Goal: Transaction & Acquisition: Purchase product/service

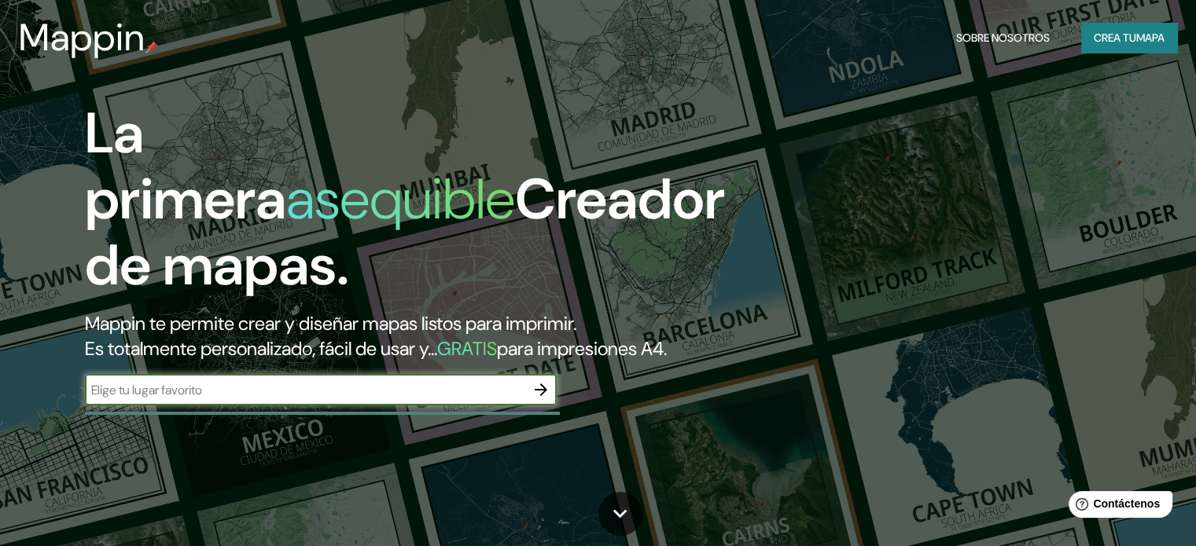
click at [1120, 42] on font "Crea tu" at bounding box center [1114, 38] width 42 height 14
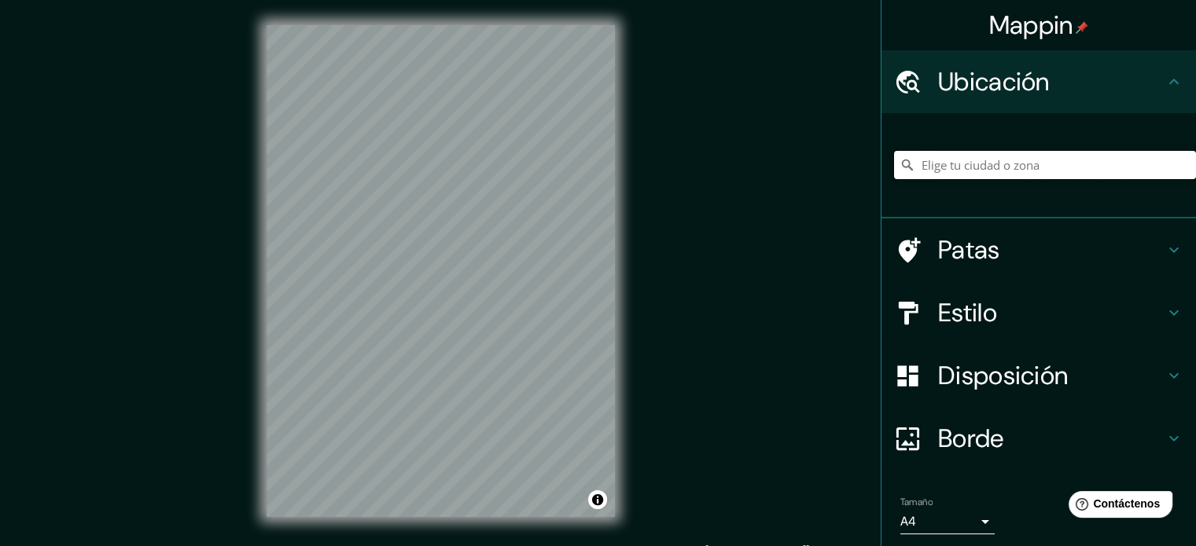
click at [938, 169] on input "Elige tu ciudad o zona" at bounding box center [1045, 165] width 302 height 28
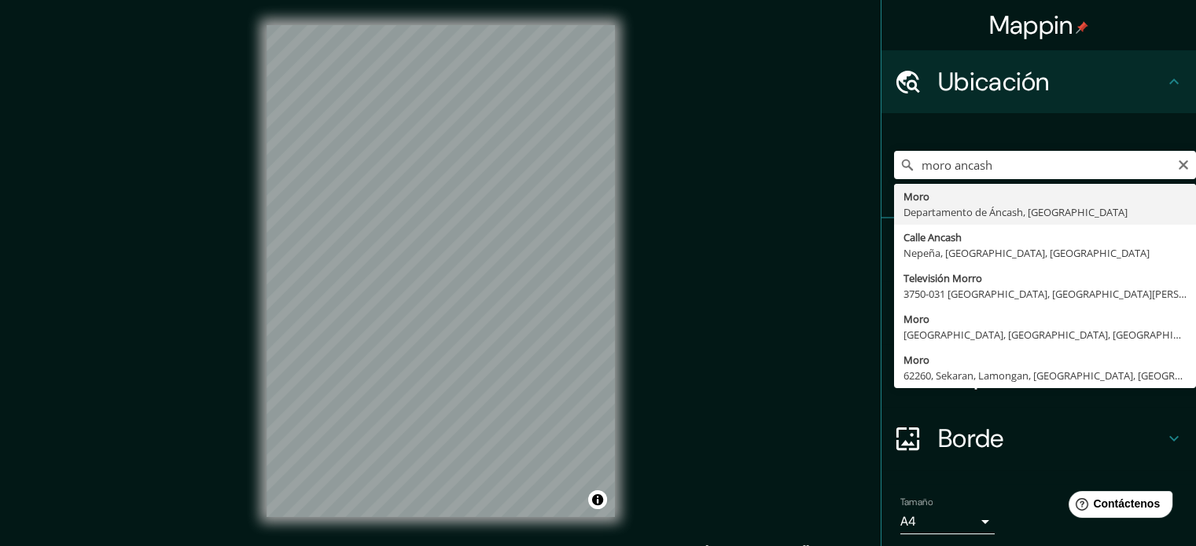
type input "Moro, [GEOGRAPHIC_DATA], [GEOGRAPHIC_DATA]"
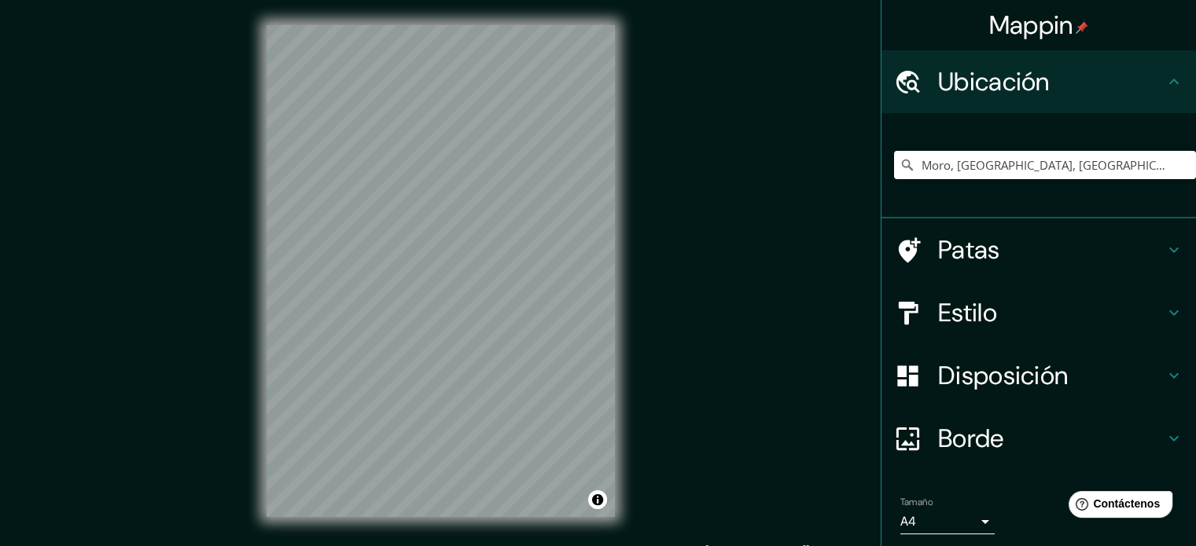
click at [961, 315] on font "Estilo" at bounding box center [967, 312] width 59 height 33
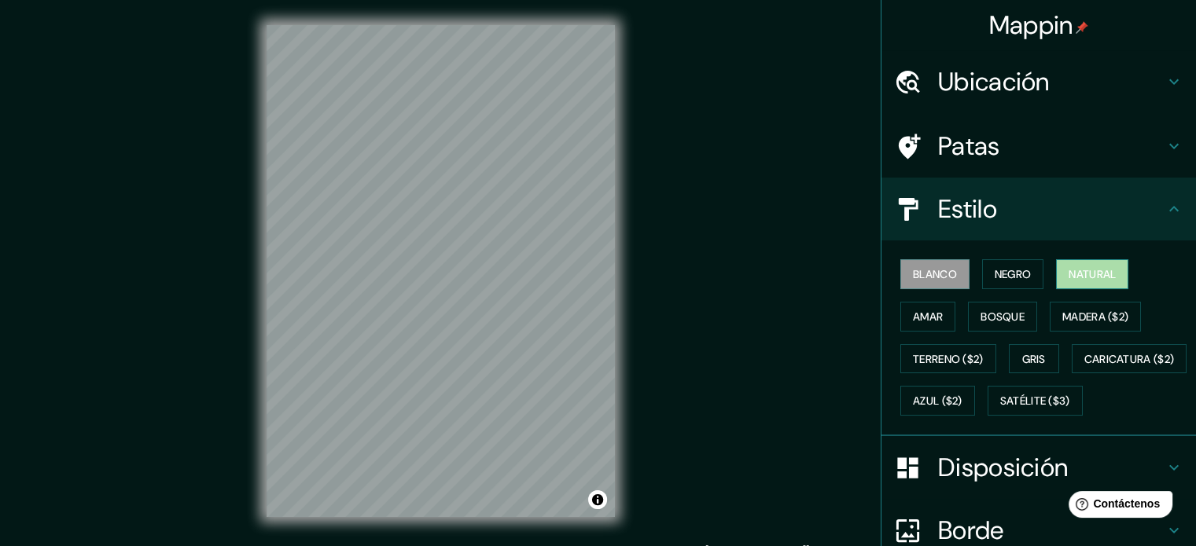
click at [1073, 280] on font "Natural" at bounding box center [1091, 274] width 47 height 14
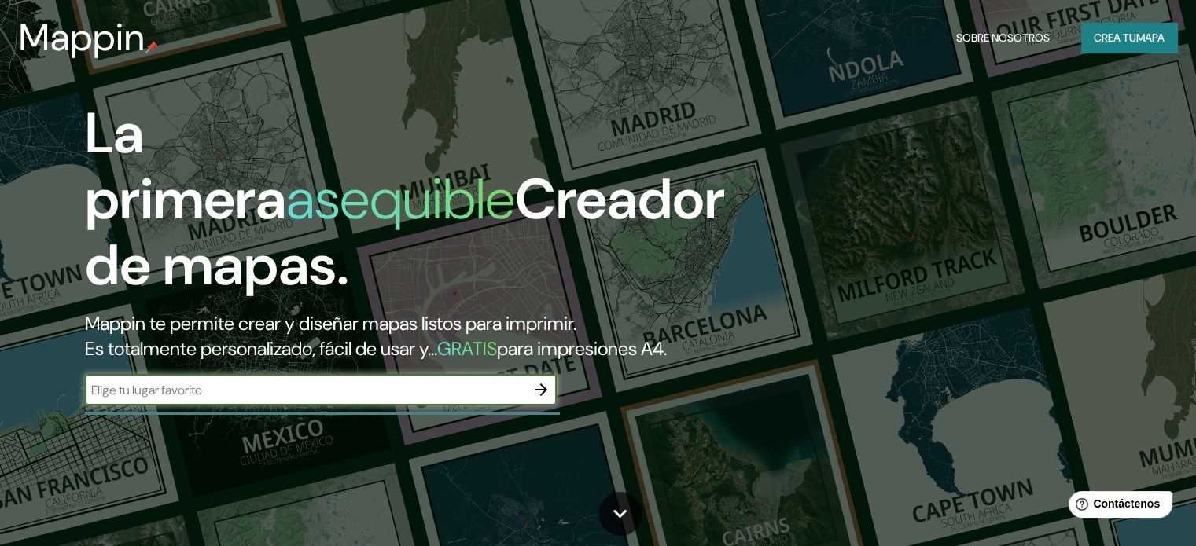
click at [1100, 41] on font "Crea tu" at bounding box center [1114, 38] width 42 height 14
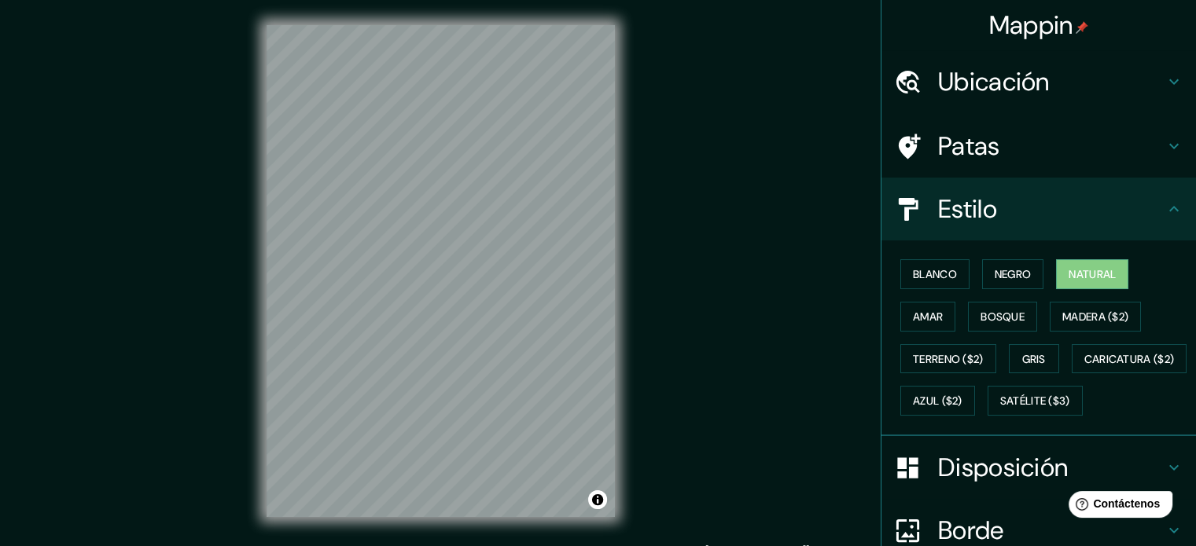
click at [1006, 86] on font "Ubicación" at bounding box center [994, 81] width 112 height 33
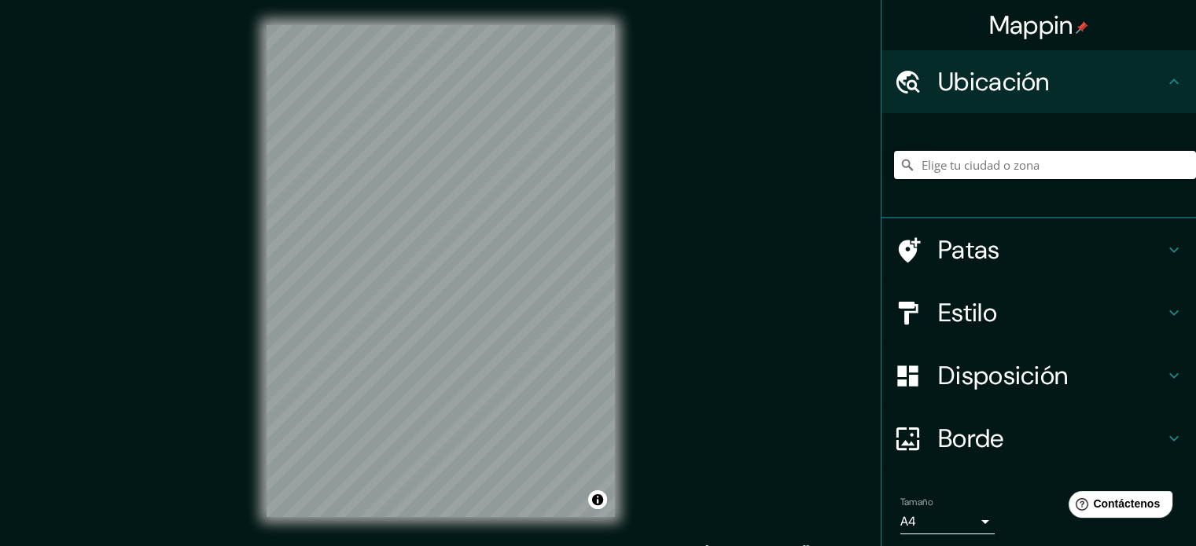
click at [953, 171] on input "Elige tu ciudad o zona" at bounding box center [1045, 165] width 302 height 28
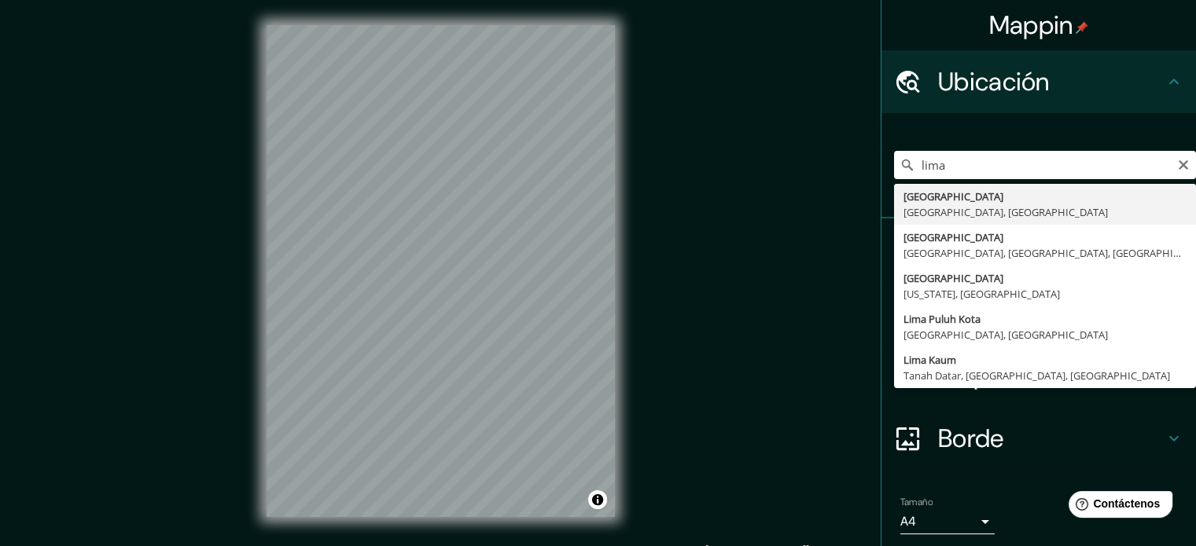
type input "[GEOGRAPHIC_DATA], [GEOGRAPHIC_DATA], [GEOGRAPHIC_DATA]"
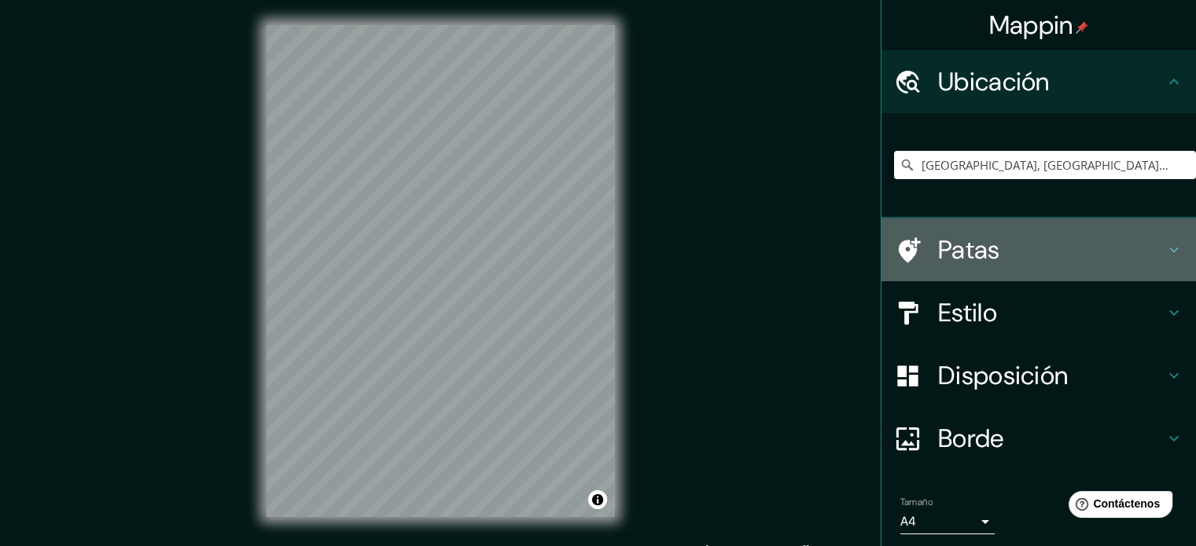
click at [1164, 253] on icon at bounding box center [1173, 250] width 19 height 19
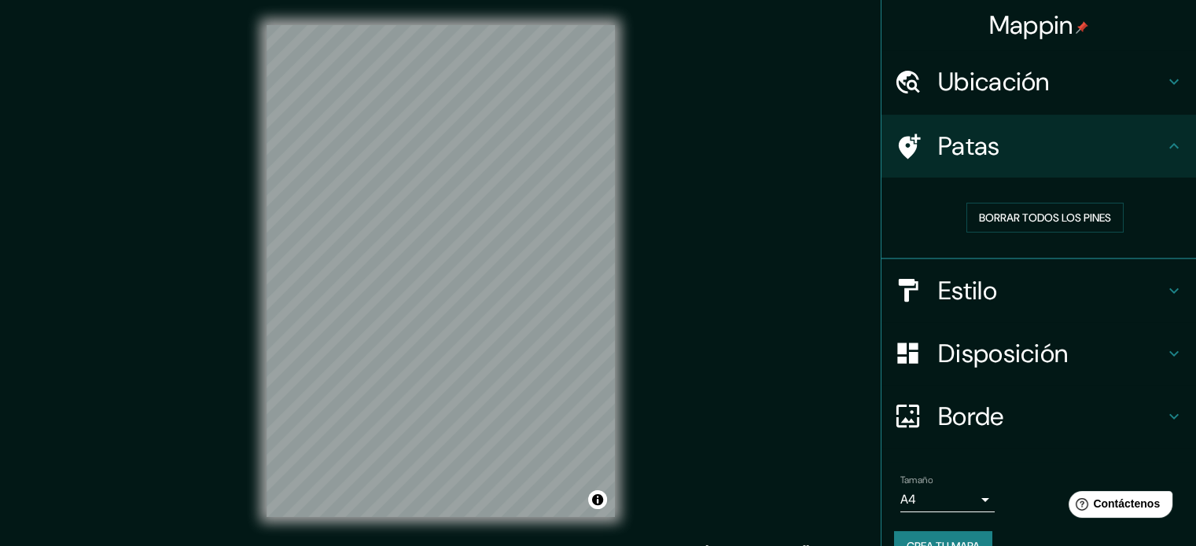
click at [1164, 283] on icon at bounding box center [1173, 290] width 19 height 19
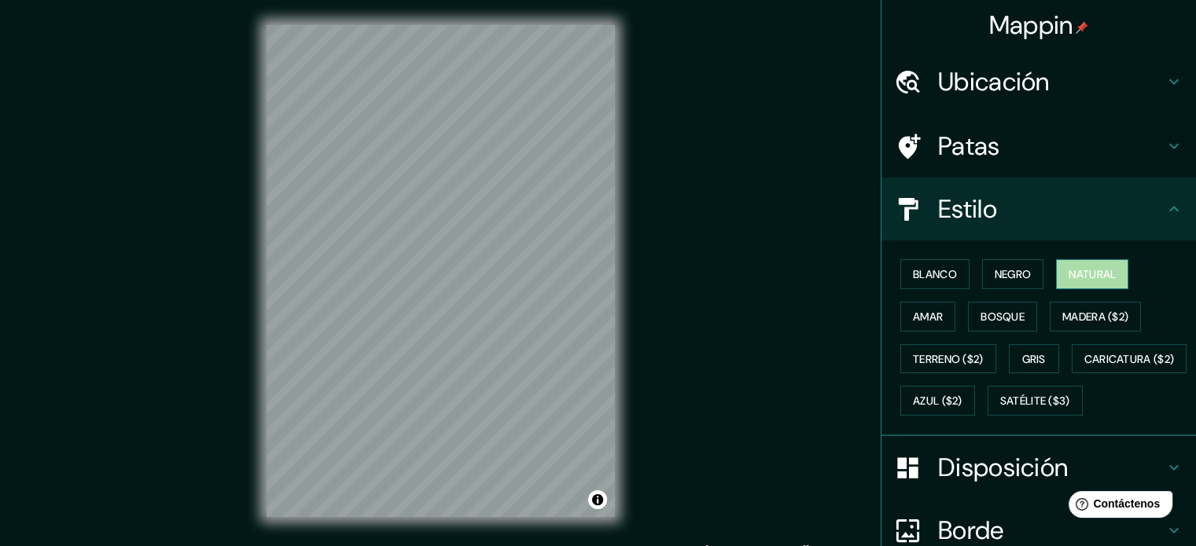
click at [1088, 279] on font "Natural" at bounding box center [1091, 274] width 47 height 14
click at [1164, 208] on icon at bounding box center [1173, 209] width 19 height 19
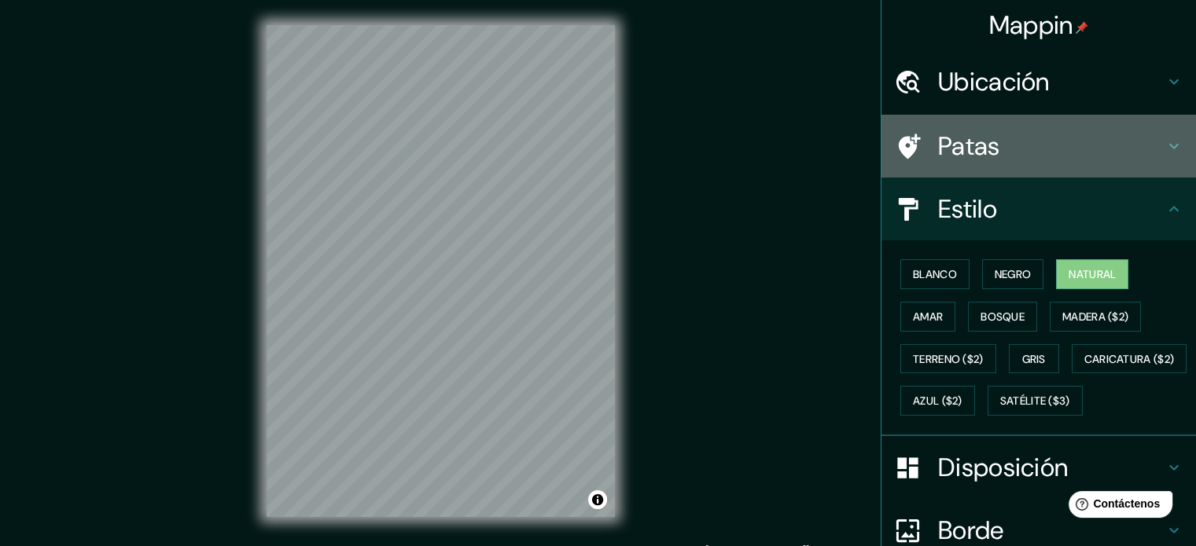
click at [1050, 164] on div "Patas" at bounding box center [1038, 146] width 314 height 63
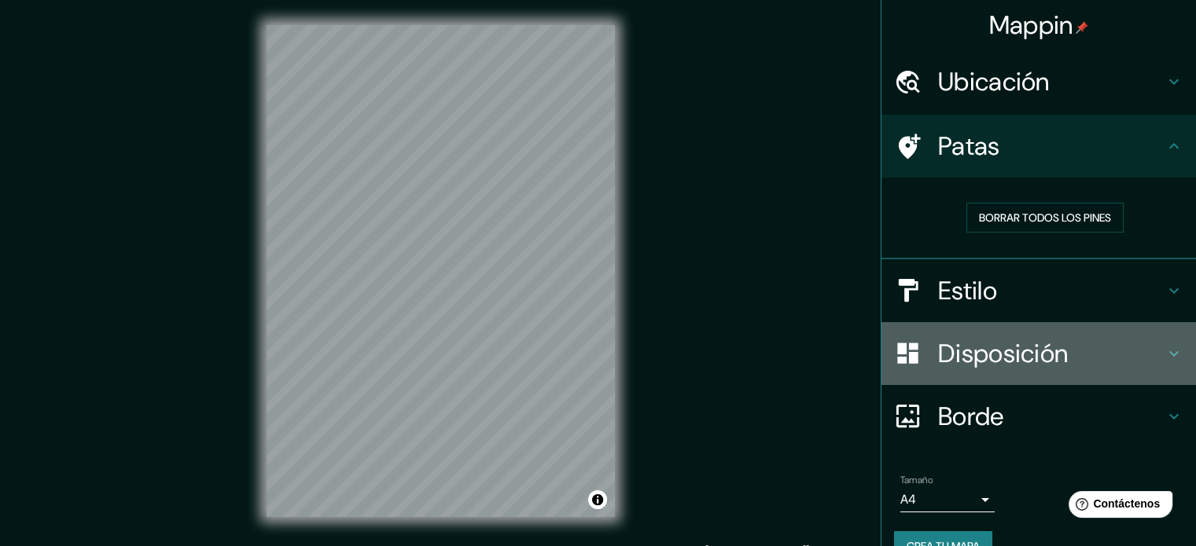
click at [1134, 351] on h4 "Disposición" at bounding box center [1051, 353] width 226 height 31
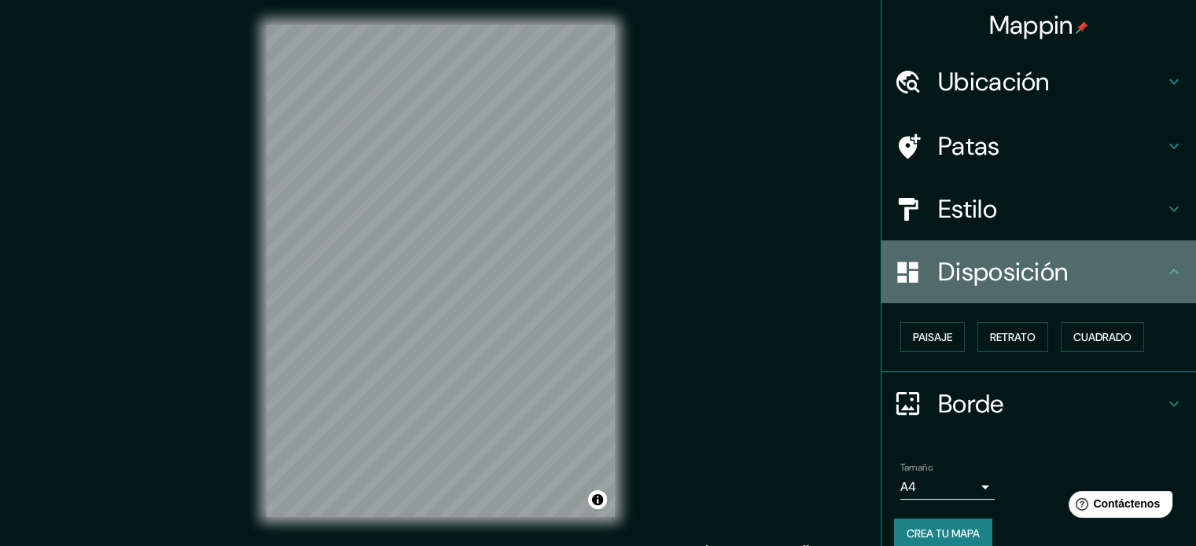
click at [1010, 288] on div "Disposición" at bounding box center [1038, 272] width 314 height 63
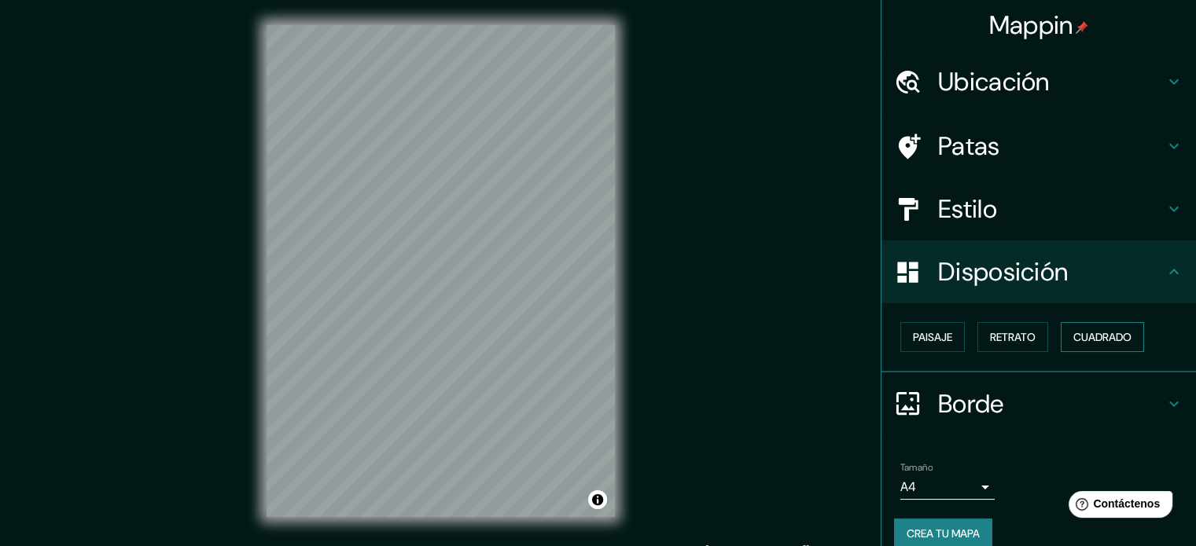
click at [1073, 337] on font "Cuadrado" at bounding box center [1102, 337] width 58 height 14
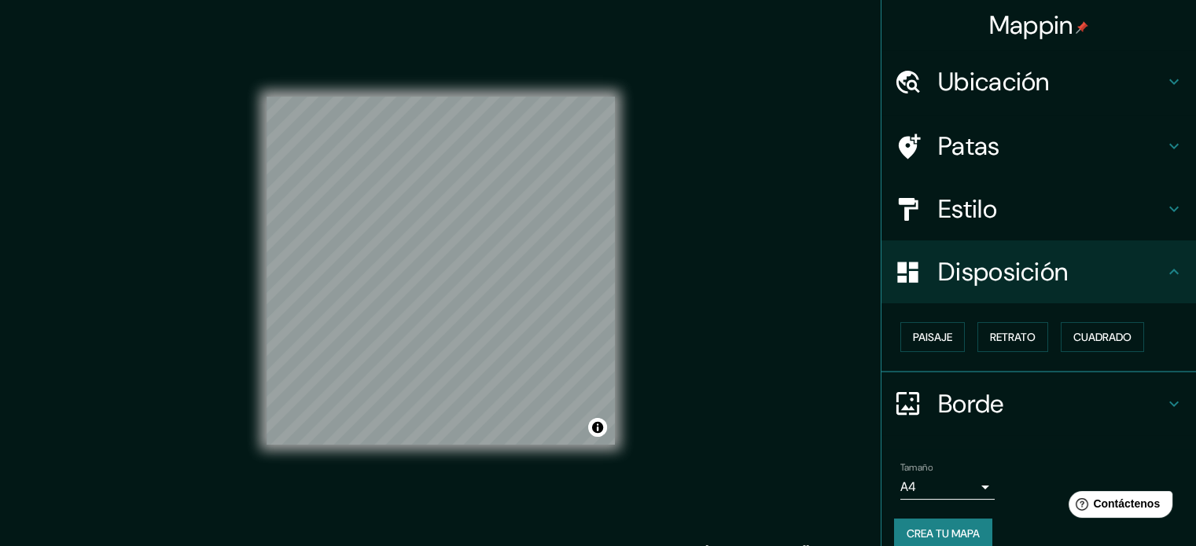
click at [969, 405] on font "Borde" at bounding box center [971, 404] width 66 height 33
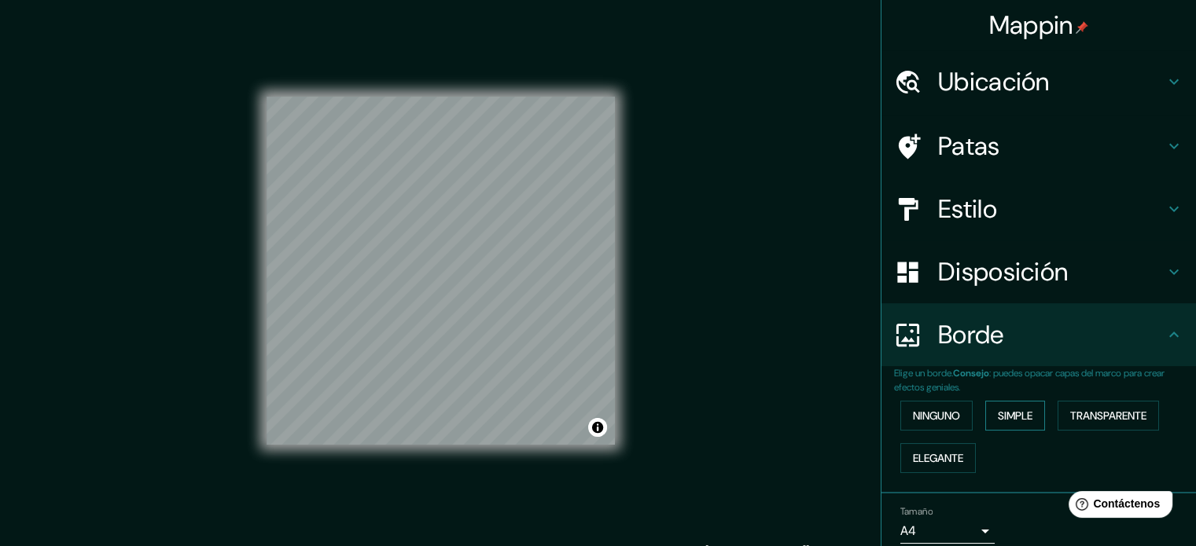
click at [1000, 417] on font "Simple" at bounding box center [1015, 416] width 35 height 14
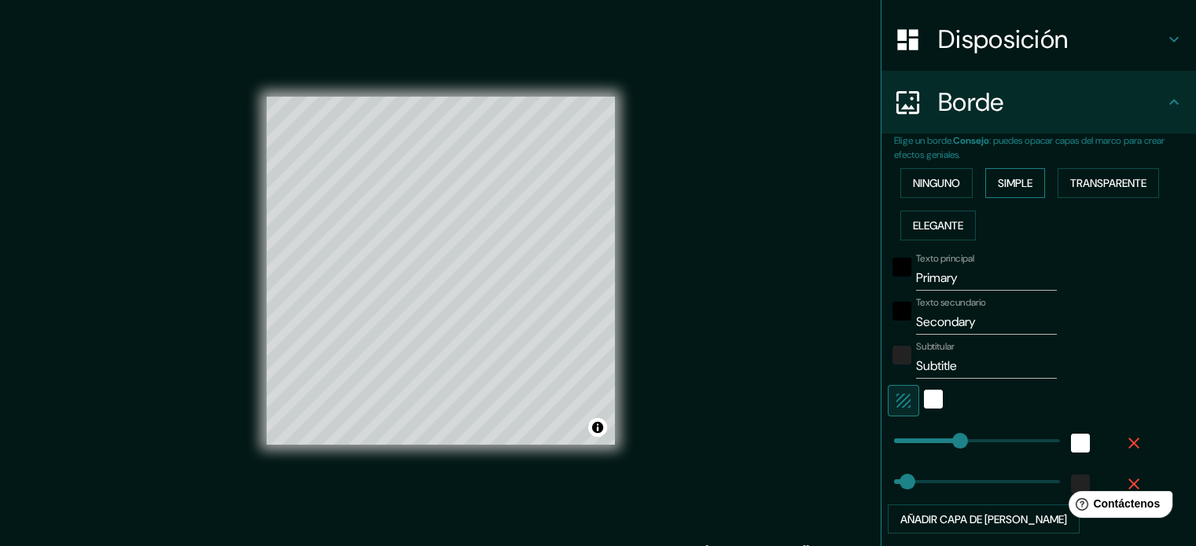
scroll to position [236, 0]
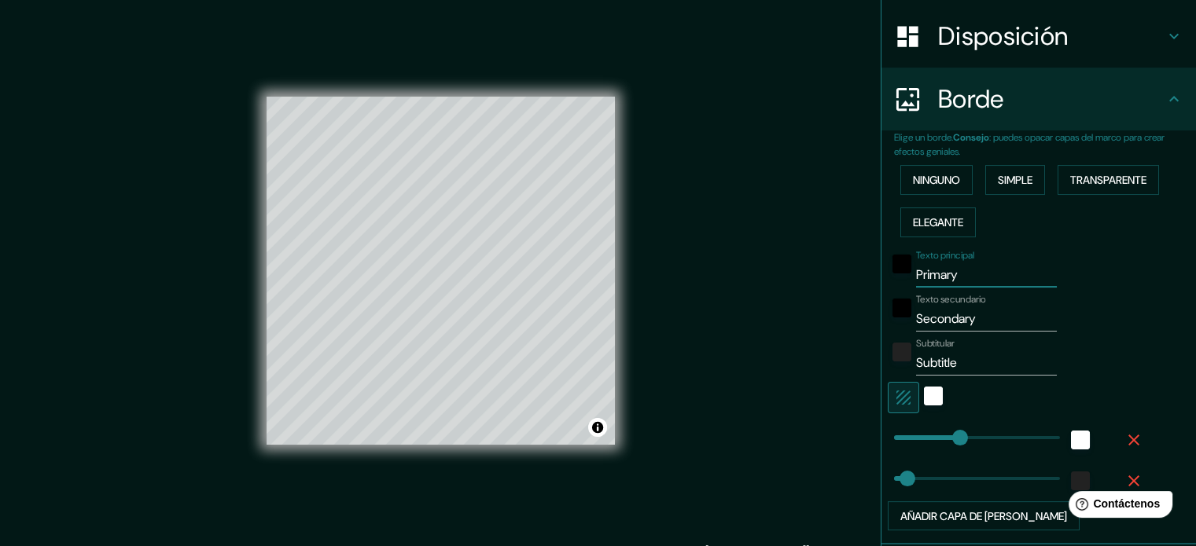
click at [954, 273] on input "Primary" at bounding box center [986, 275] width 141 height 25
type input "Primar"
type input "177"
type input "35"
type input "Prima"
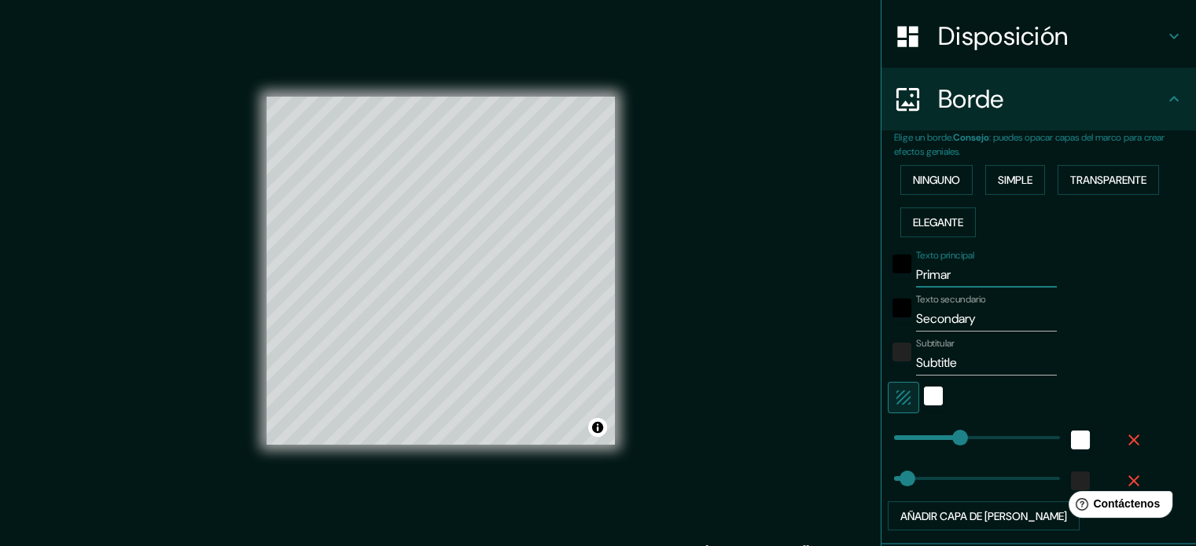
type input "177"
type input "35"
type input "P"
type input "177"
type input "35"
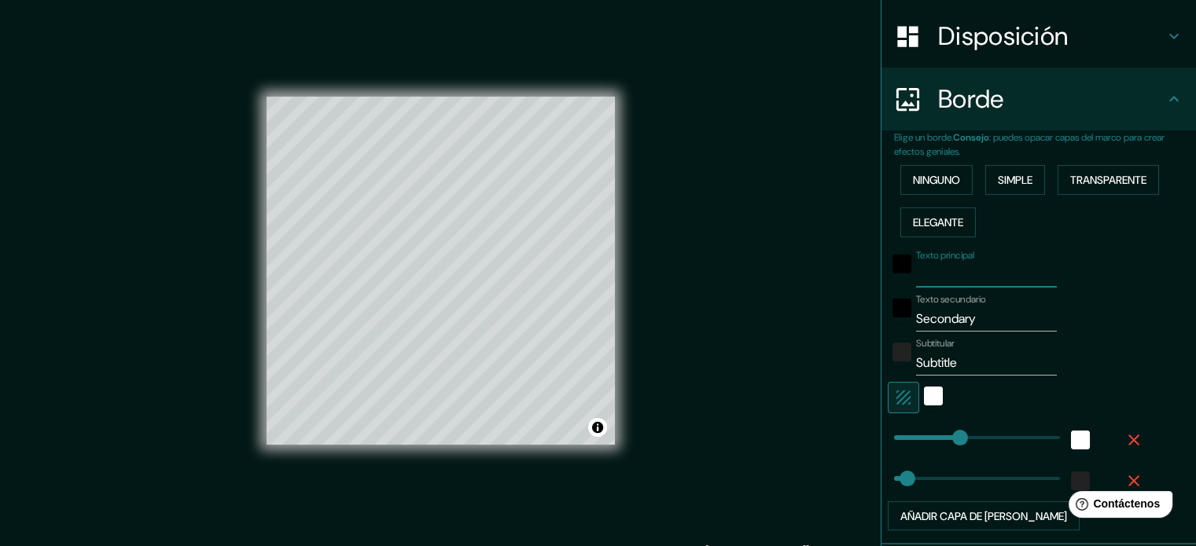
type input "177"
type input "35"
type input "D"
type input "177"
type input "35"
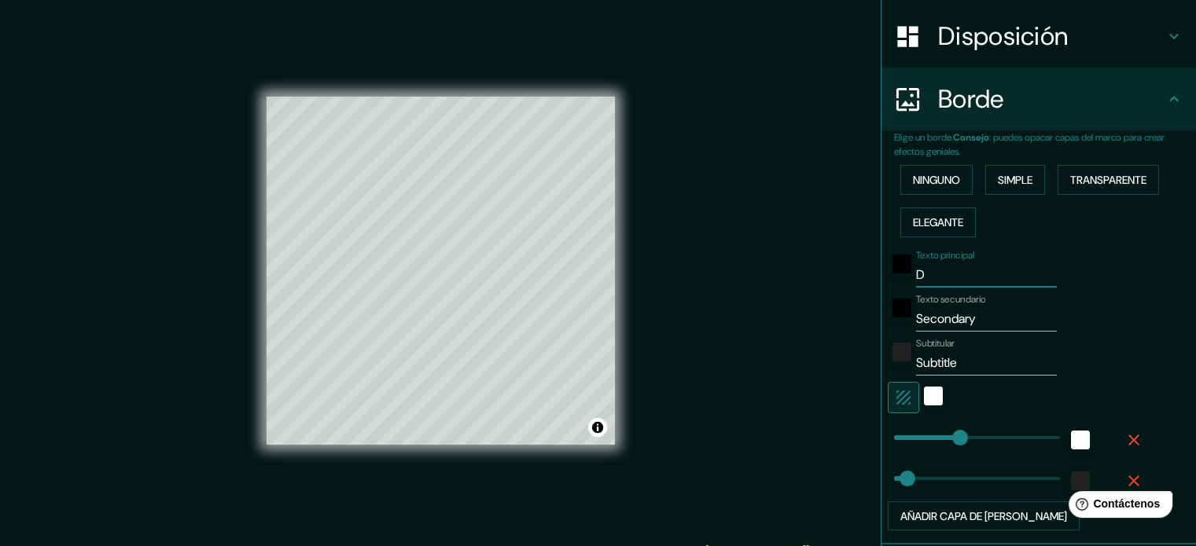
type input "DP"
type input "177"
type input "35"
type input "DPT"
type input "177"
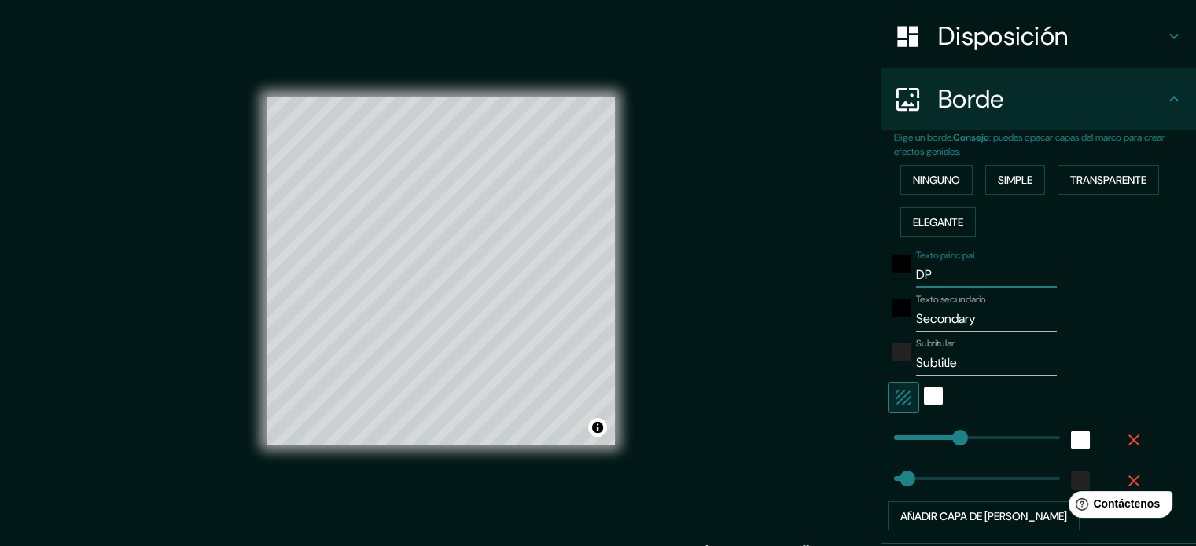
type input "35"
type input "DPTO"
type input "177"
type input "35"
type input "DPTO."
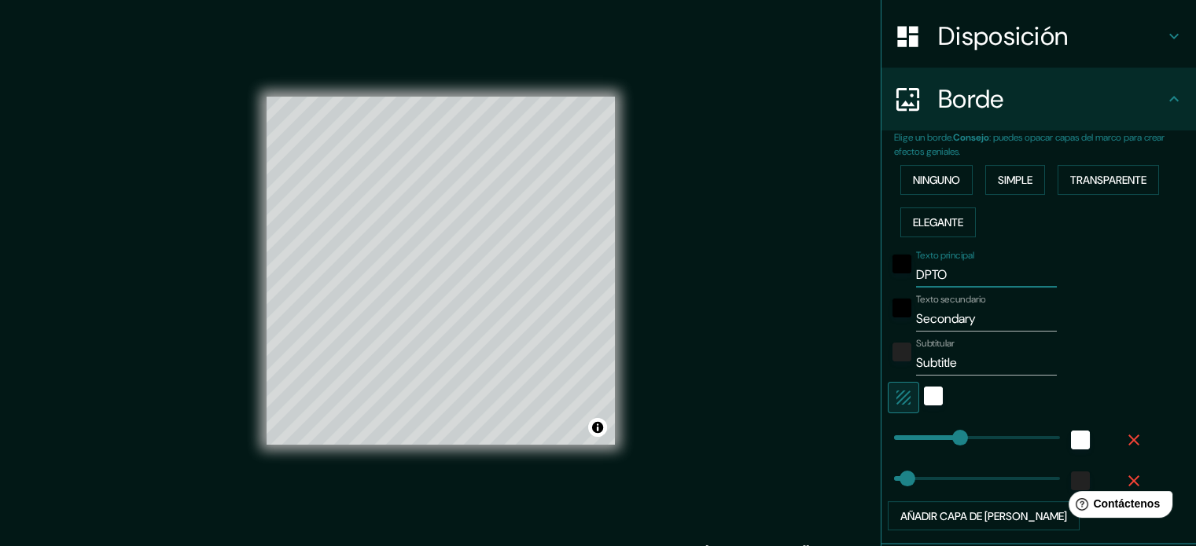
type input "177"
type input "35"
type input "DPTO."
type input "177"
type input "35"
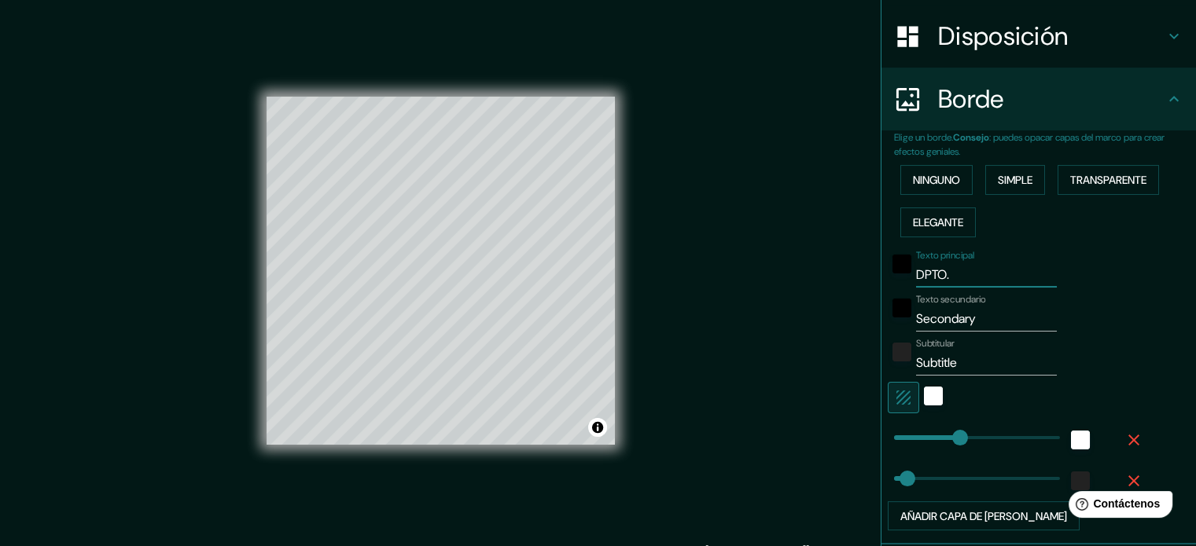
type input "DPTO. D"
type input "177"
type input "35"
type input "DPTO. DE"
type input "177"
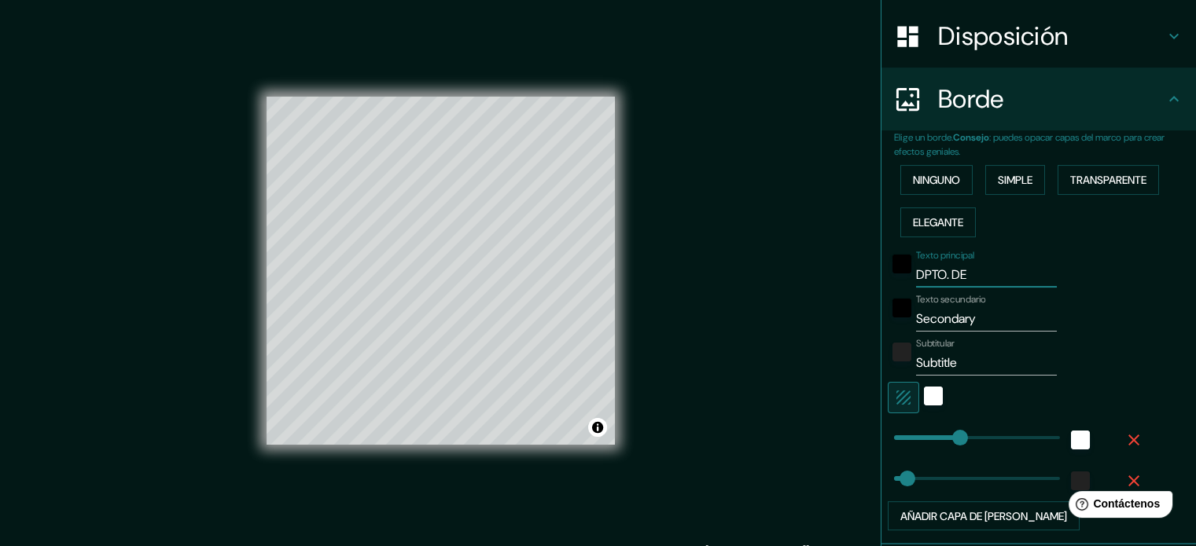
type input "35"
type input "DPTO. DE"
type input "177"
type input "35"
type input "DPTO. DE L"
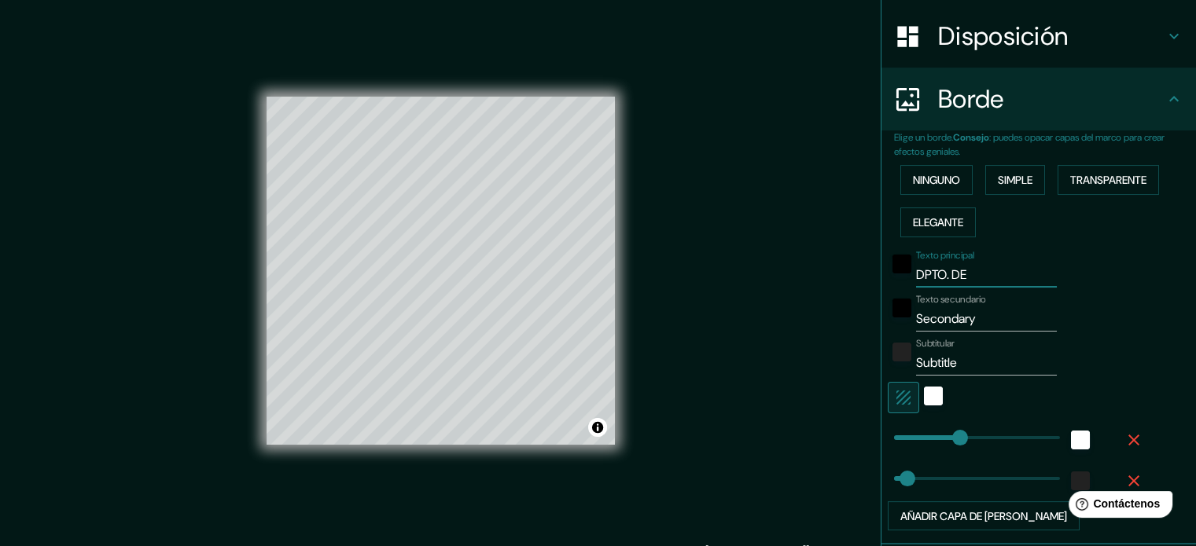
type input "177"
type input "35"
type input "DPTO. [PERSON_NAME]"
type input "177"
type input "35"
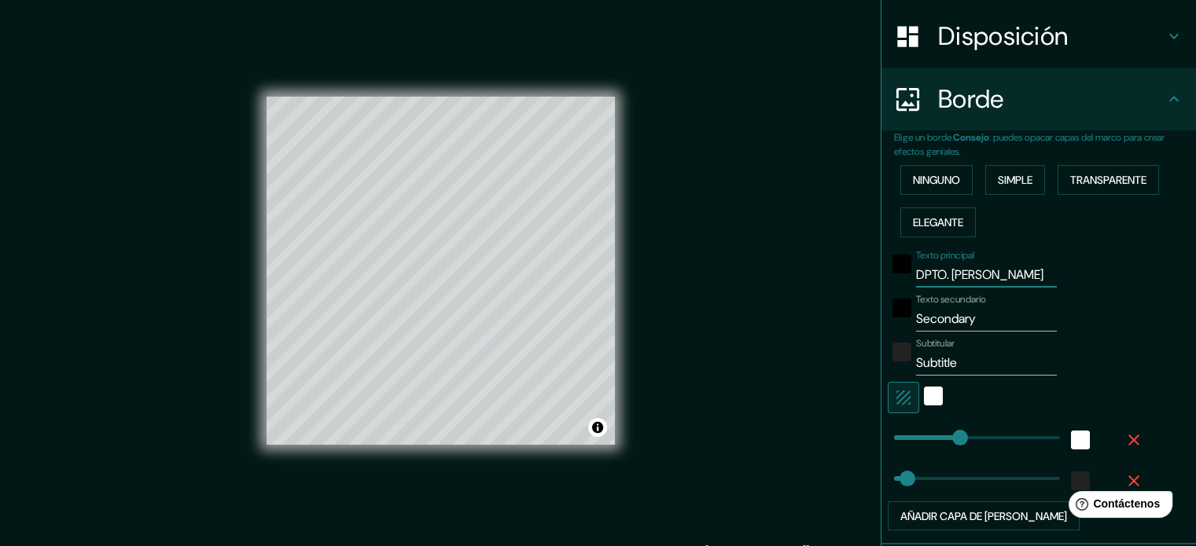
type input "DPTO. [PERSON_NAME]"
type input "177"
type input "35"
type input "DPTO. DE LIMa"
type input "177"
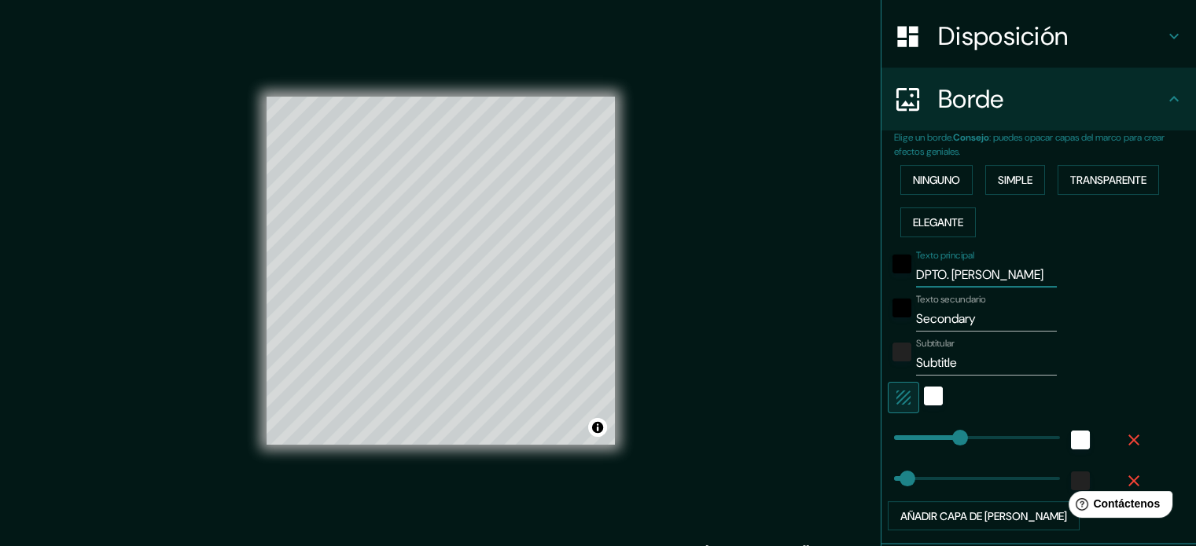
type input "35"
type input "DPTO. DE LIMa"
click at [972, 317] on input "Secondary" at bounding box center [986, 319] width 141 height 25
type input "Secondar"
type input "177"
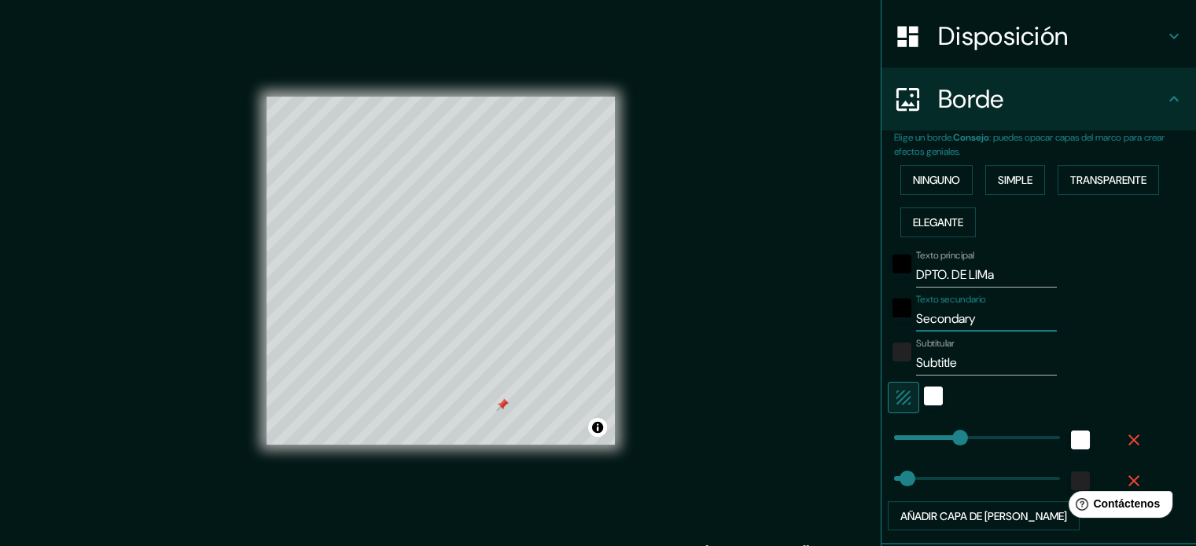
type input "35"
type input "Seconda"
type input "177"
type input "35"
type input "Second"
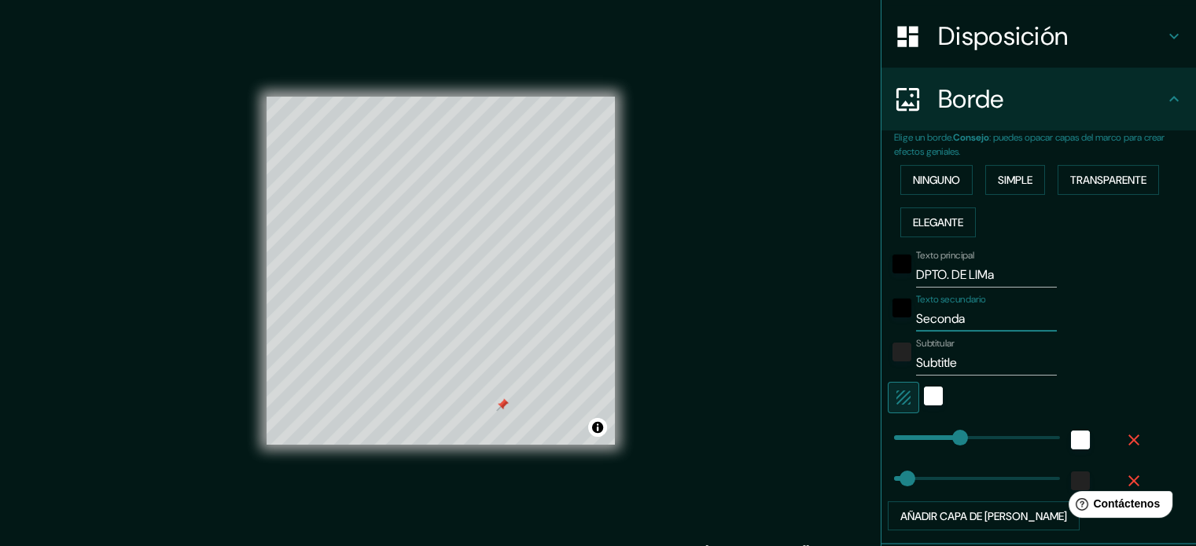
type input "177"
type input "35"
type input "Secon"
type input "177"
type input "35"
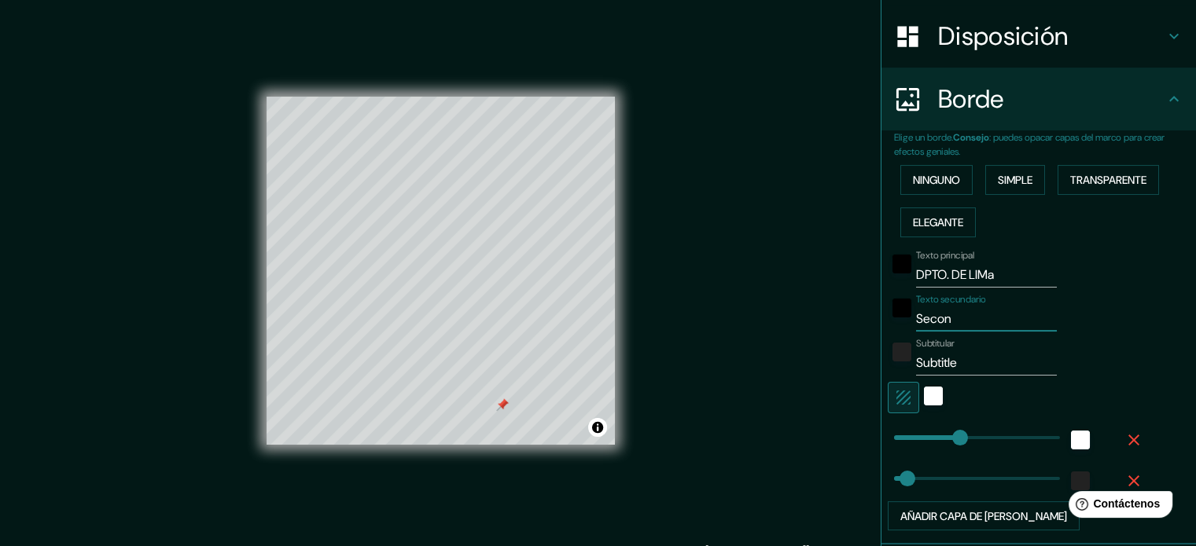
type input "Seco"
type input "177"
type input "35"
type input "Sec"
type input "177"
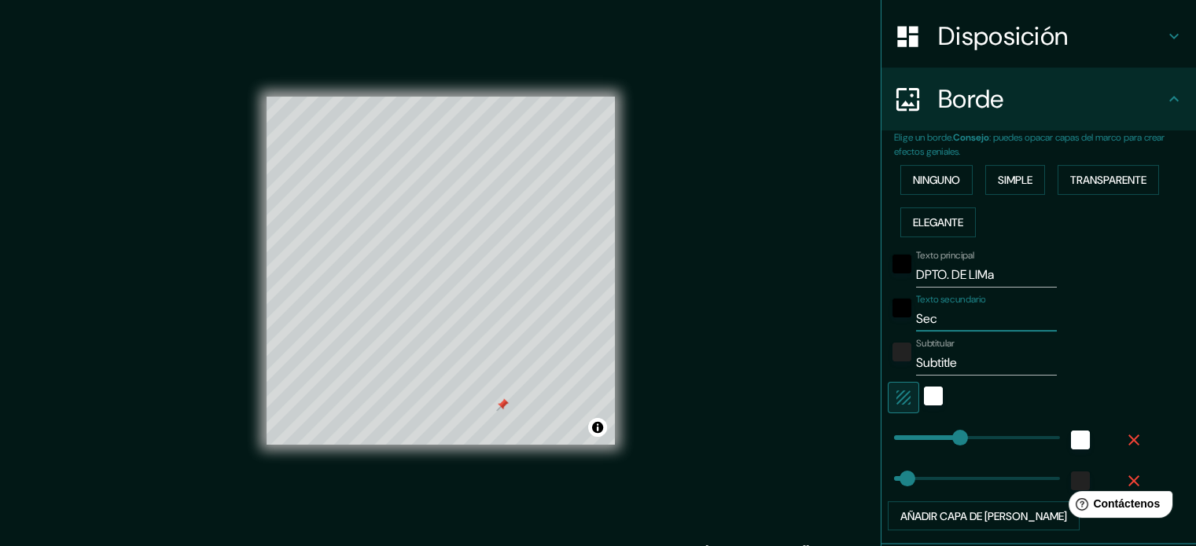
type input "35"
type input "Se"
type input "177"
type input "35"
type input "S"
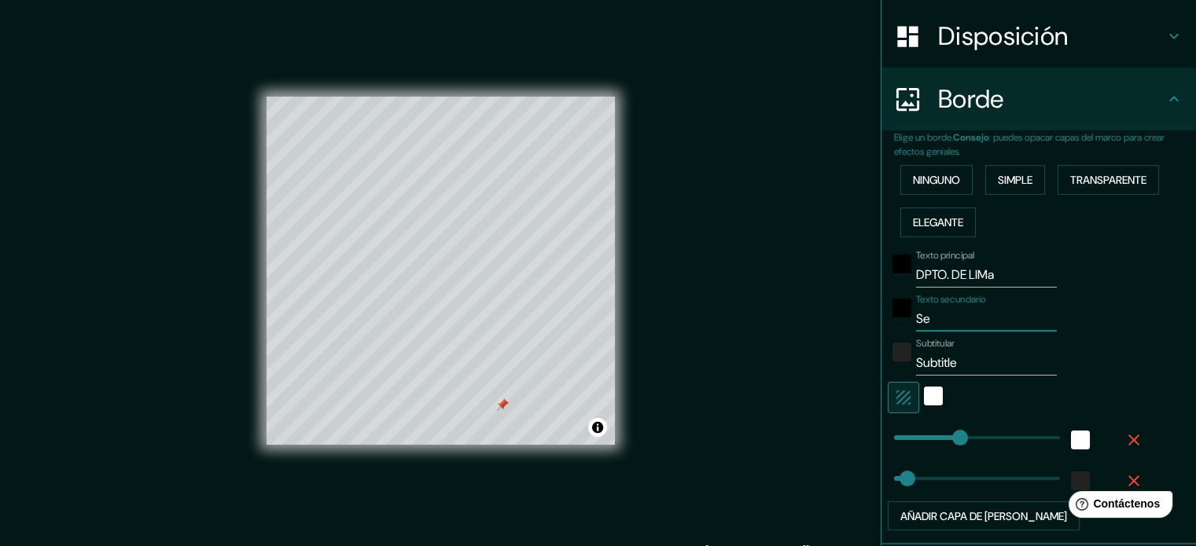
type input "177"
type input "35"
type input "177"
type input "35"
type input "c"
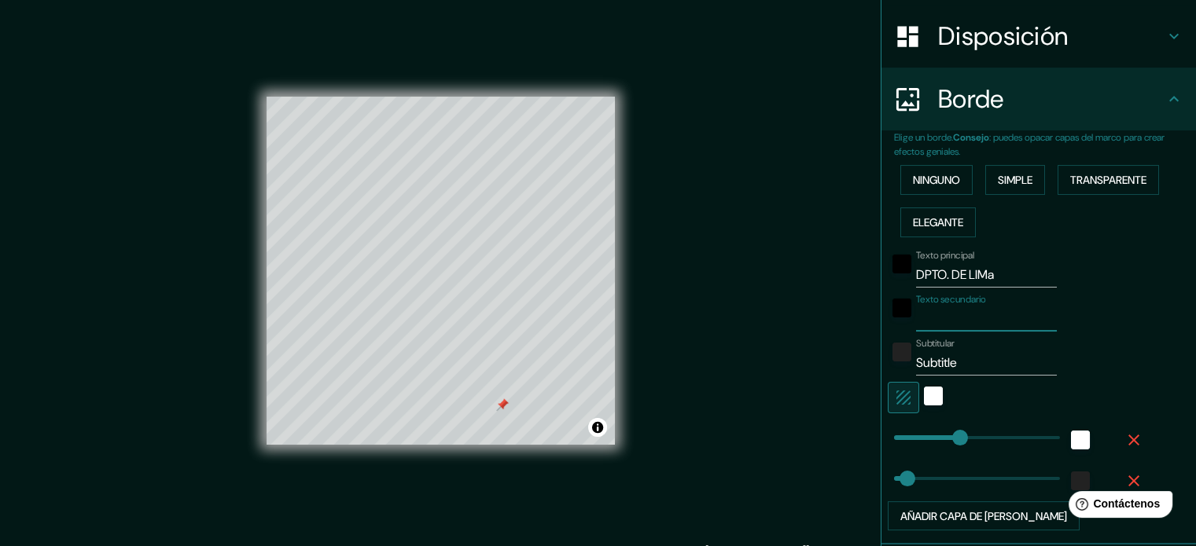
type input "177"
type input "35"
type input "cc"
type input "177"
type input "35"
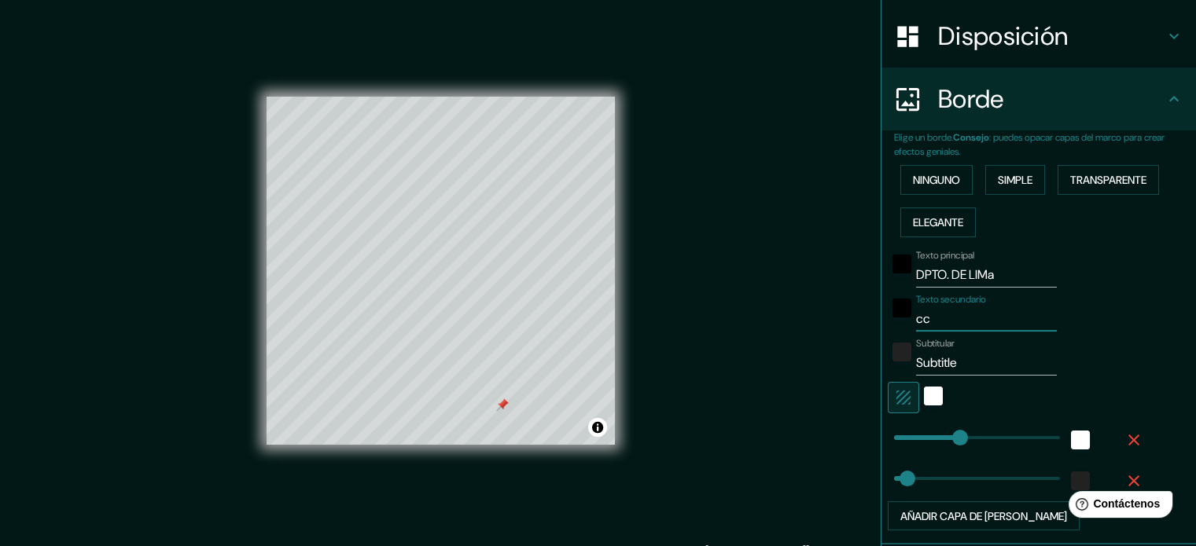
type input "cci"
type input "177"
type input "35"
type input "cciu"
type input "177"
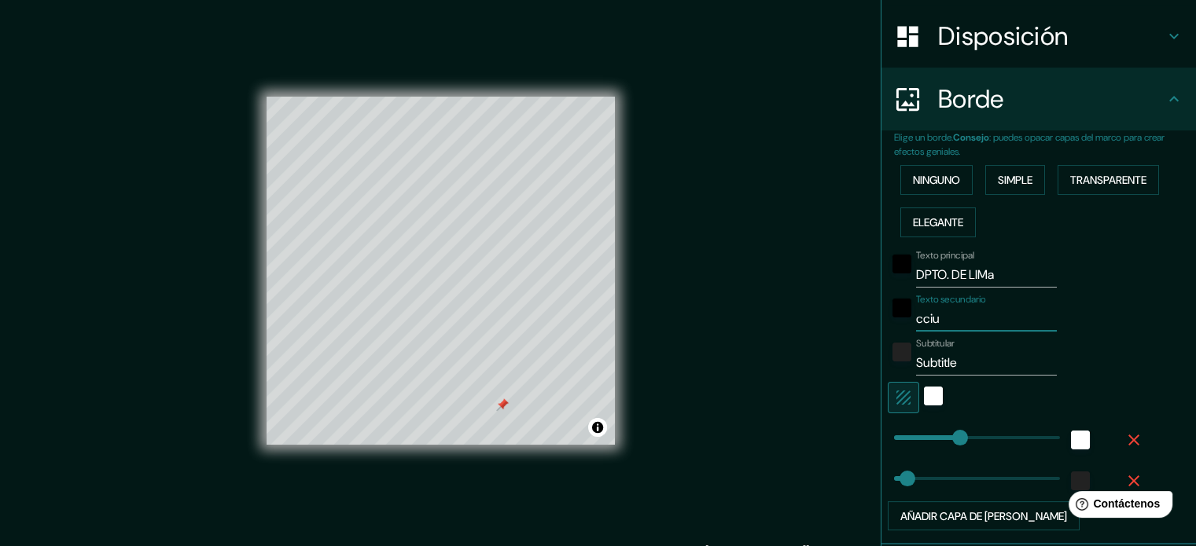
type input "35"
type input "cciud"
type input "177"
type input "35"
type input "cciudD"
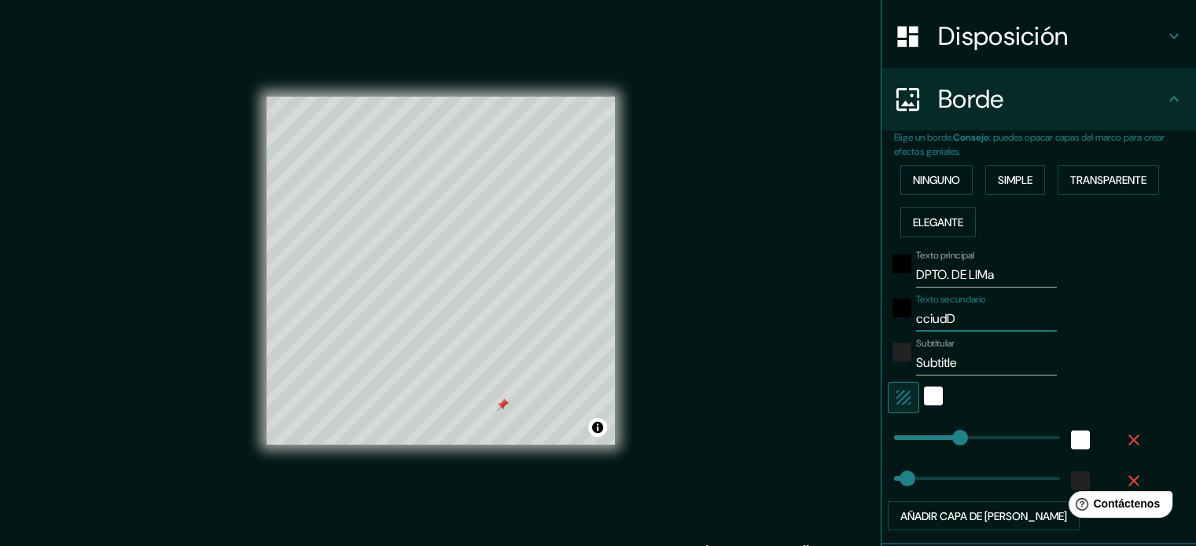
type input "177"
type input "35"
type input "cciudD"
type input "177"
type input "35"
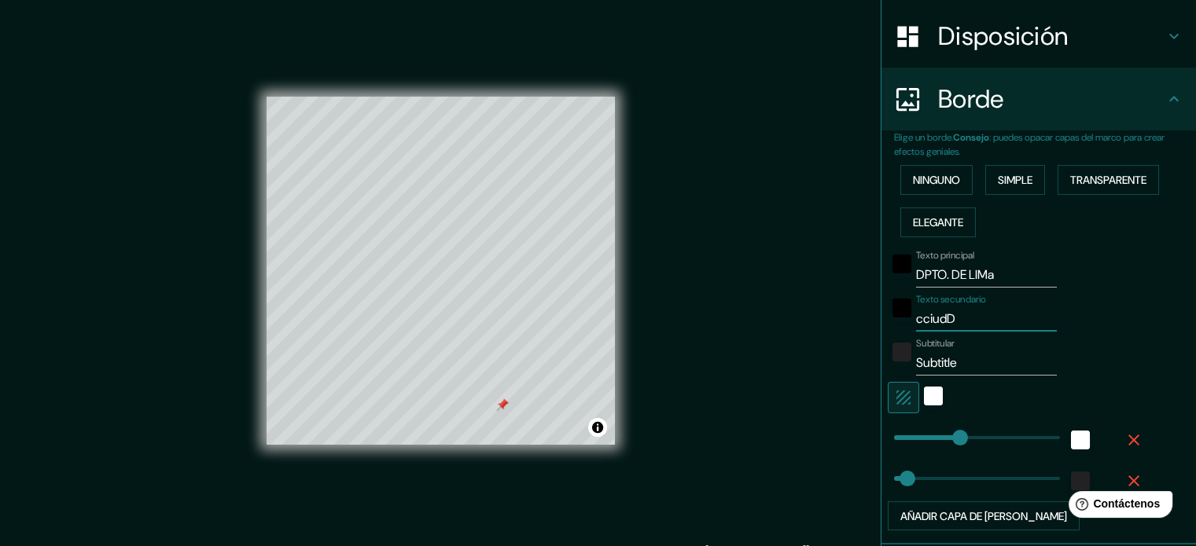
type input "cciudD D"
type input "177"
type input "35"
type input "cciudD DE"
type input "177"
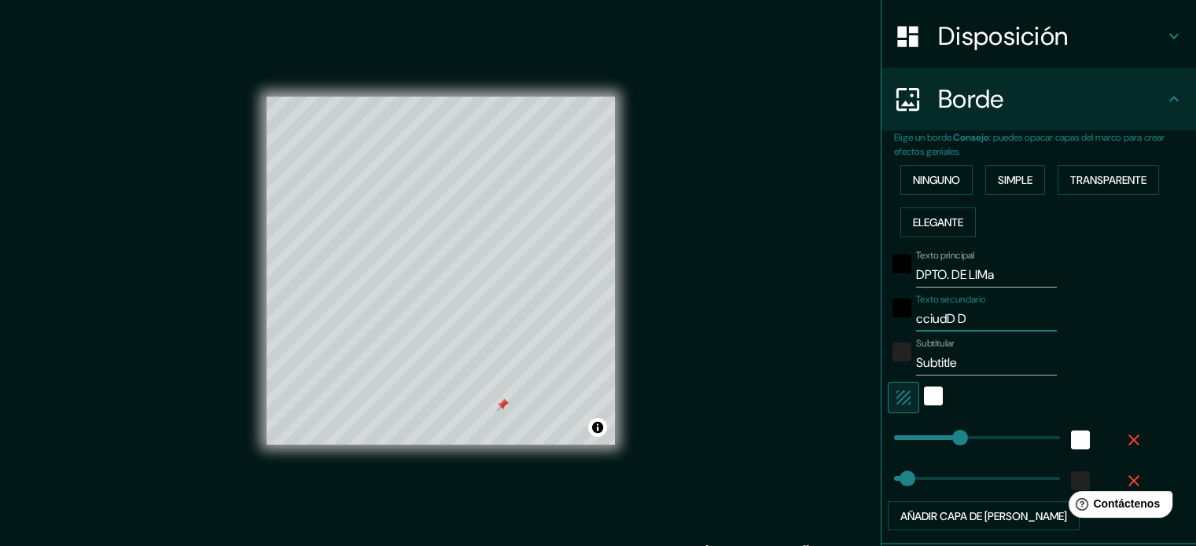
type input "35"
type input "cciudD DE"
type input "177"
type input "35"
type input "cciudD DE L"
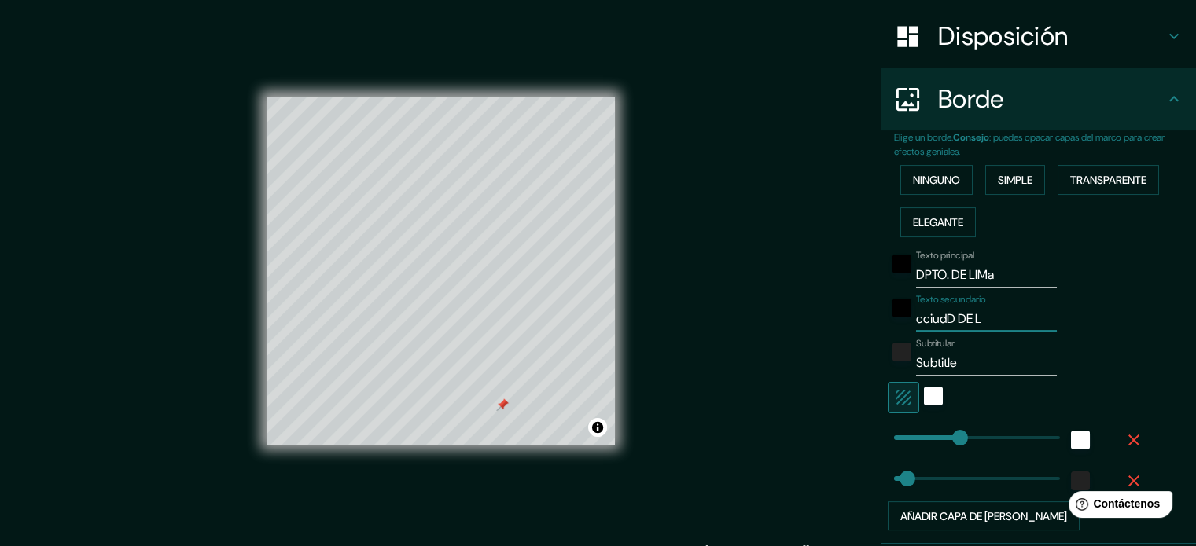
type input "177"
type input "35"
type input "cciudD DE LO"
type input "177"
type input "35"
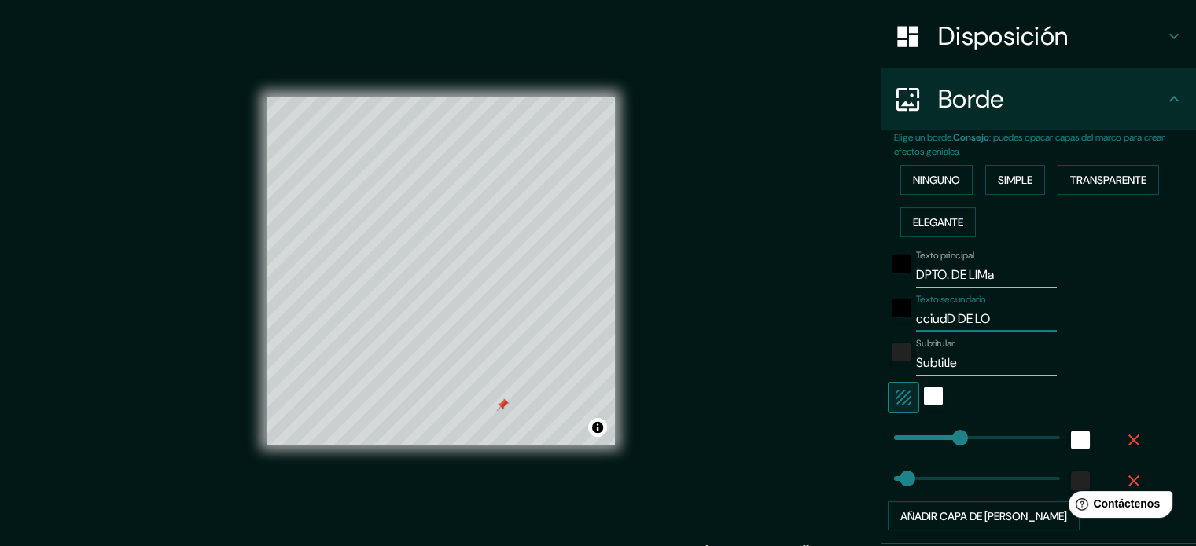
type input "cciudD DE LOS"
type input "177"
type input "35"
type input "cciudD DE LOS"
type input "177"
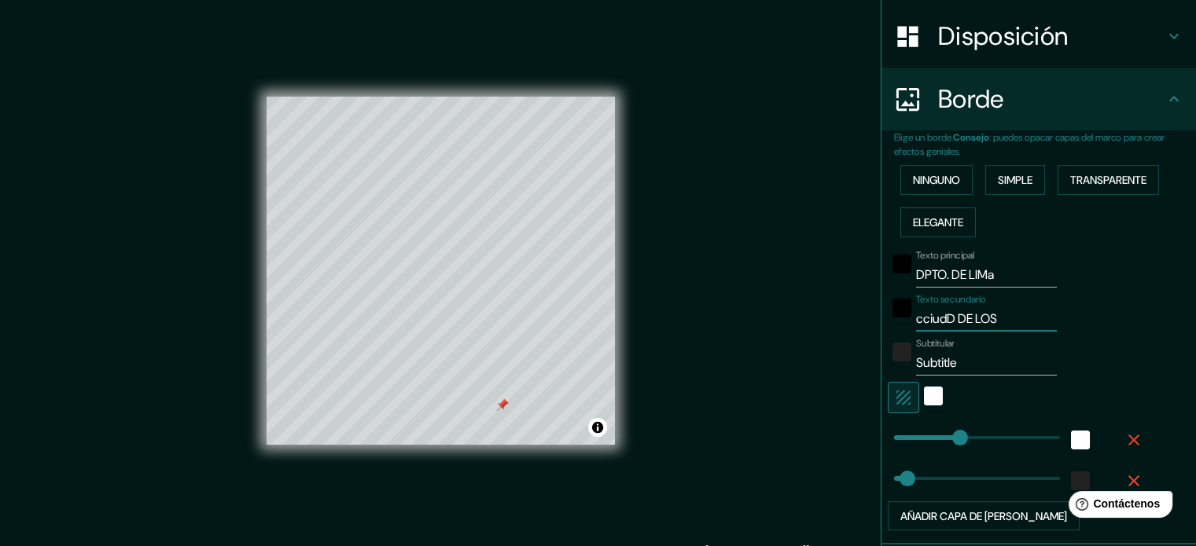
type input "35"
type input "cciudD DE LOS R"
type input "177"
type input "35"
type input "cciudD DE LOS RE"
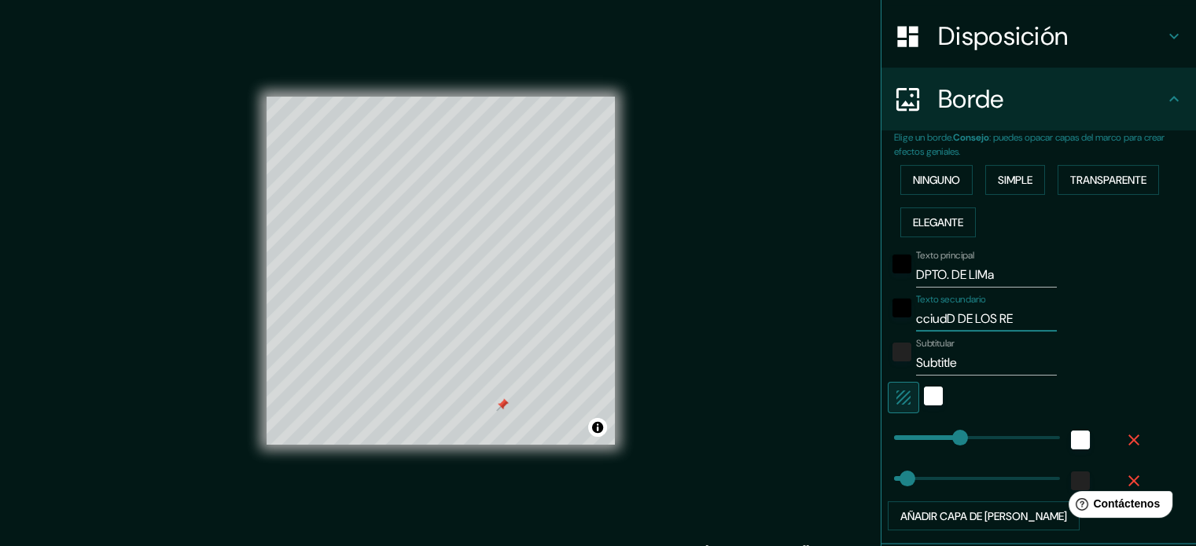
type input "177"
type input "35"
type input "cciudD DE LOS REY"
type input "177"
type input "35"
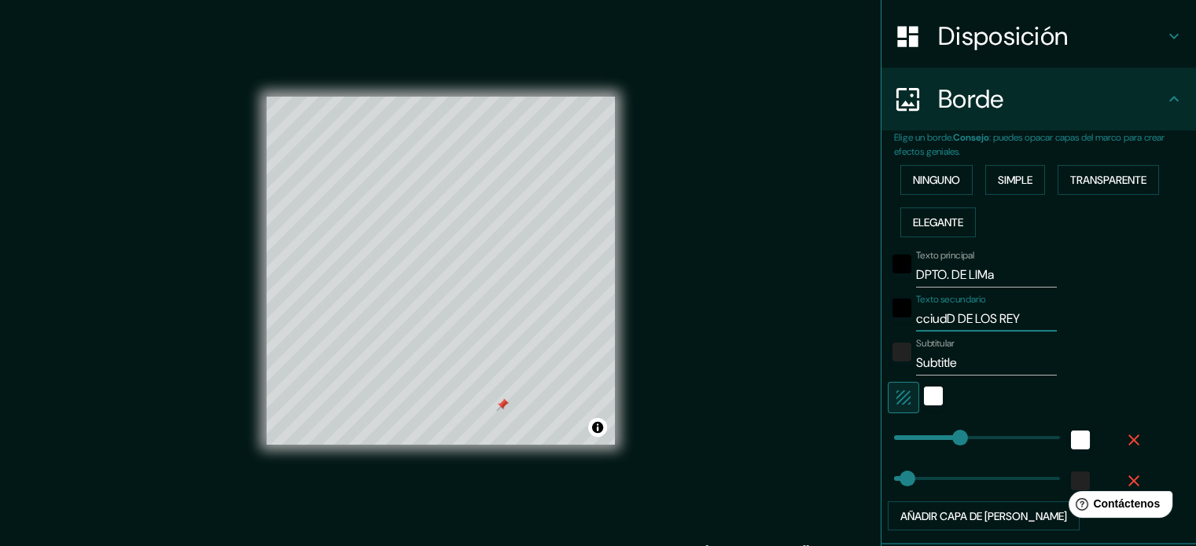
type input "cciudD DE LOS REYE"
type input "177"
type input "35"
type input "cciudD DE LOS [PERSON_NAME]"
type input "177"
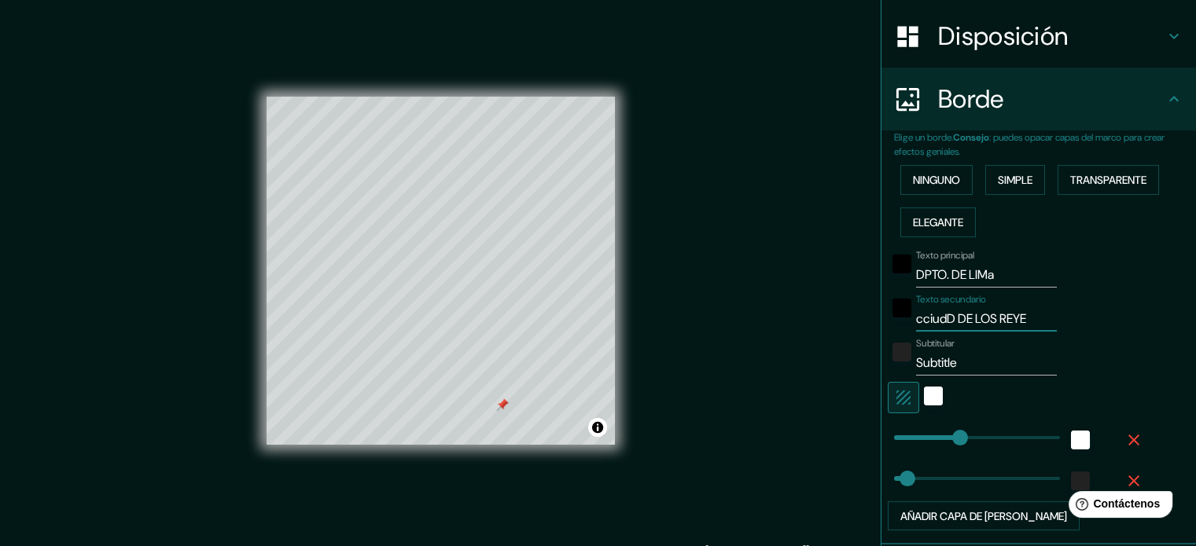
type input "35"
type input "177"
type input "cciudD DE LOS [PERSON_NAME]"
click at [965, 512] on font "Añadir capa de [PERSON_NAME]" at bounding box center [983, 516] width 167 height 14
type input "177"
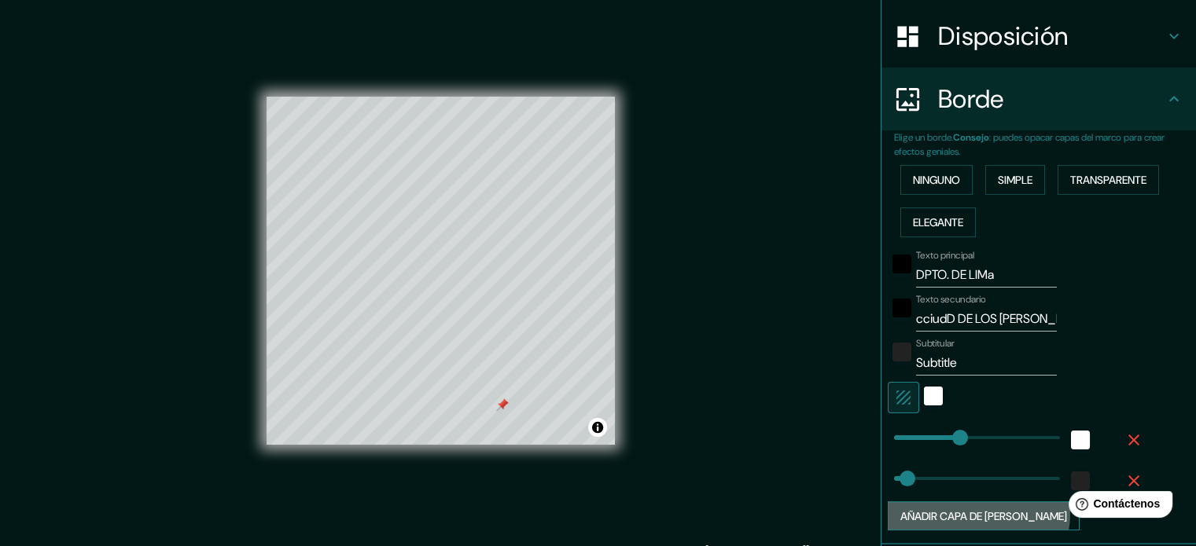
type input "35"
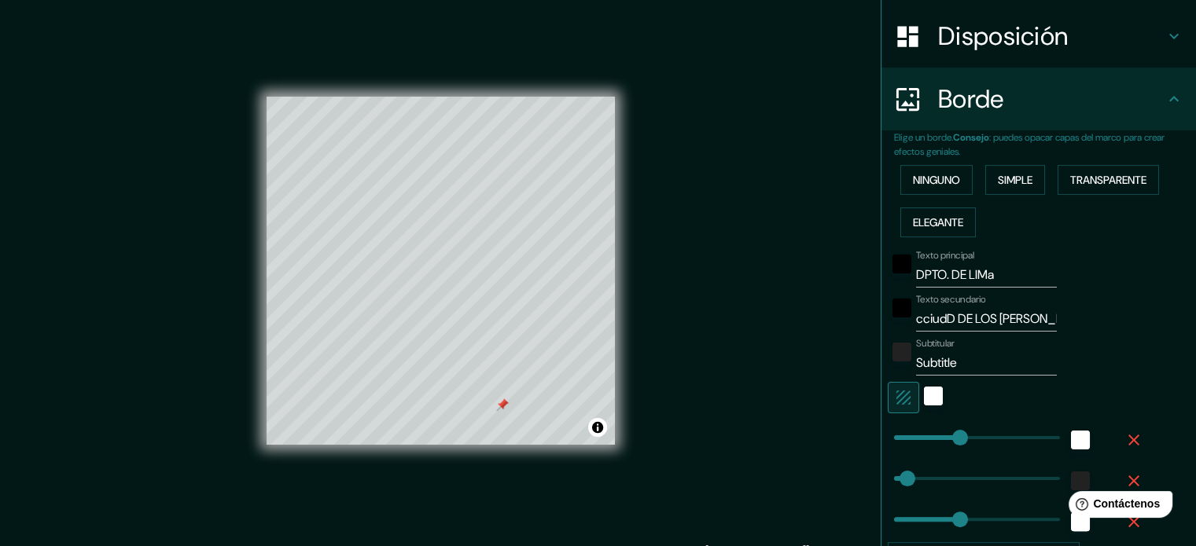
type input "177"
click at [722, 138] on div "Mappin Ubicación [GEOGRAPHIC_DATA], [GEOGRAPHIC_DATA], [GEOGRAPHIC_DATA] Patas …" at bounding box center [598, 284] width 1196 height 568
